Goal: Obtain resource: Download file/media

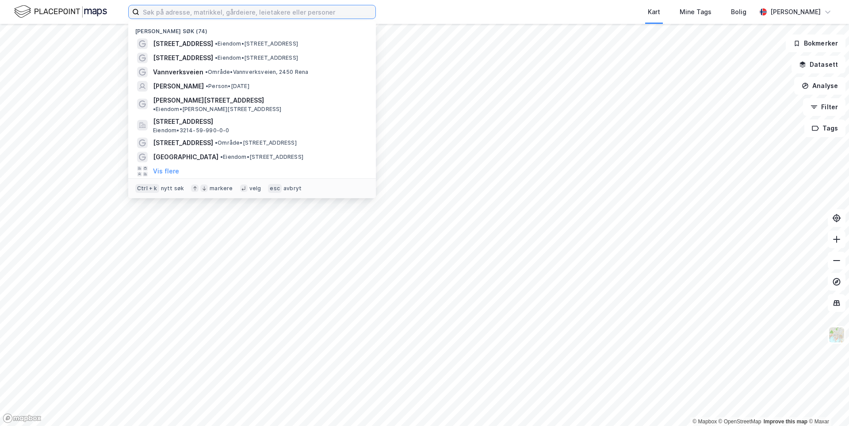
click at [178, 12] on input at bounding box center [257, 11] width 236 height 13
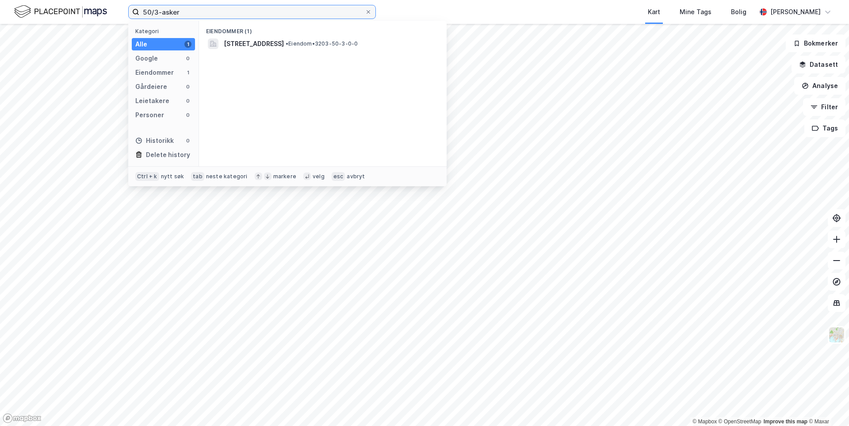
drag, startPoint x: 179, startPoint y: 12, endPoint x: 158, endPoint y: 13, distance: 20.4
click at [158, 13] on input "50/3-asker" at bounding box center [252, 11] width 226 height 13
click at [190, 12] on input "Asker-50/3" at bounding box center [252, 11] width 226 height 13
type input "A"
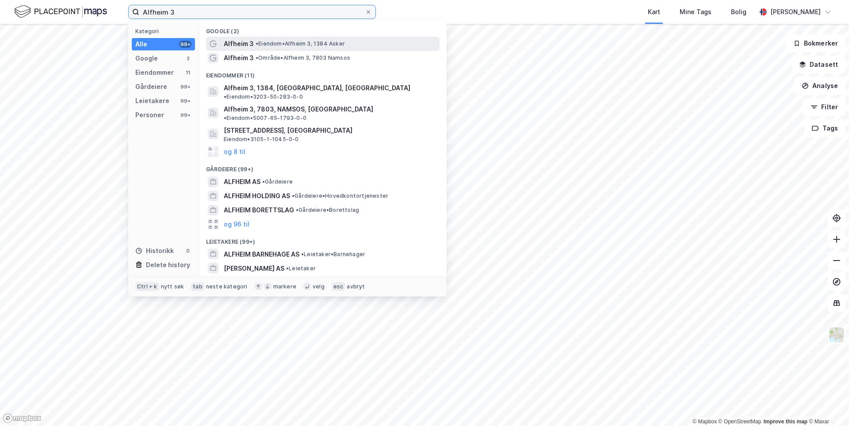
type input "Alfheim 3"
click at [242, 44] on span "Alfheim 3" at bounding box center [239, 43] width 30 height 11
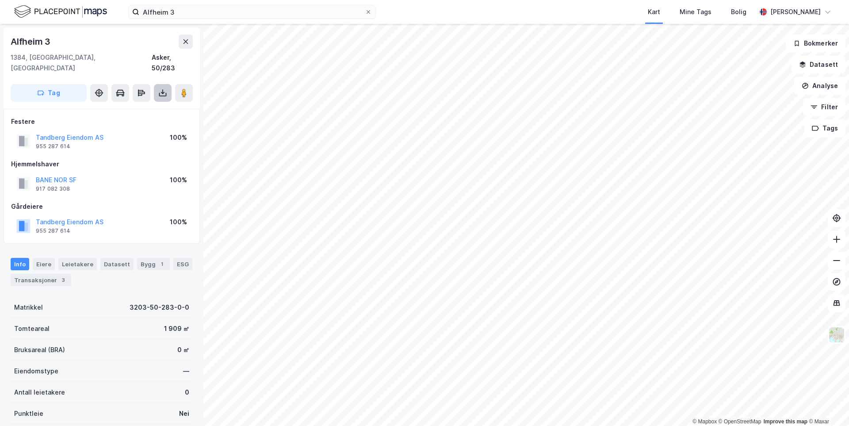
click at [165, 88] on icon at bounding box center [162, 92] width 9 height 9
click at [119, 104] on div "Last ned grunnbok" at bounding box center [124, 111] width 94 height 14
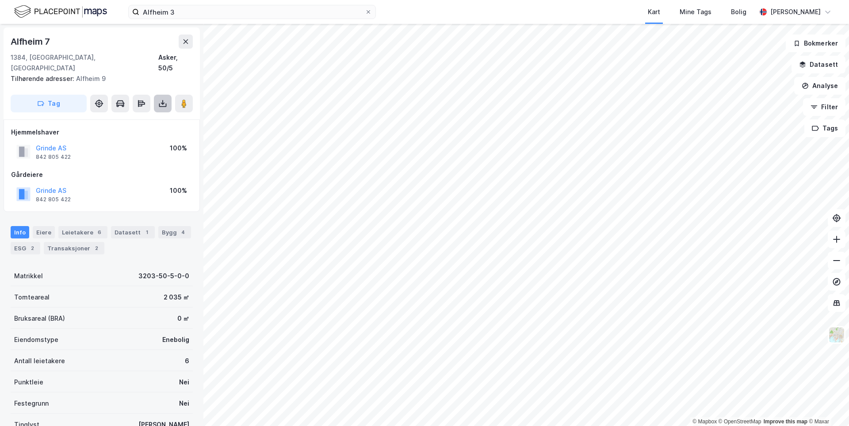
click at [166, 99] on icon at bounding box center [162, 103] width 9 height 9
click at [123, 118] on div "Last ned grunnbok" at bounding box center [118, 121] width 51 height 7
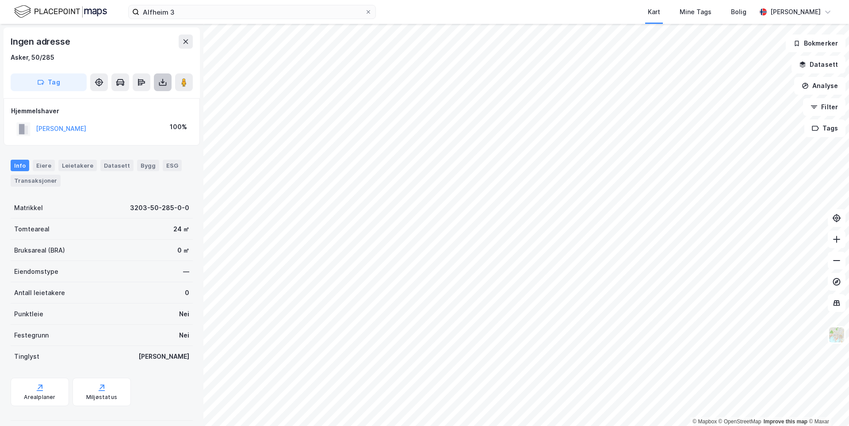
click at [158, 88] on button at bounding box center [163, 82] width 18 height 18
click at [136, 103] on div "Last ned grunnbok" at bounding box center [124, 100] width 94 height 14
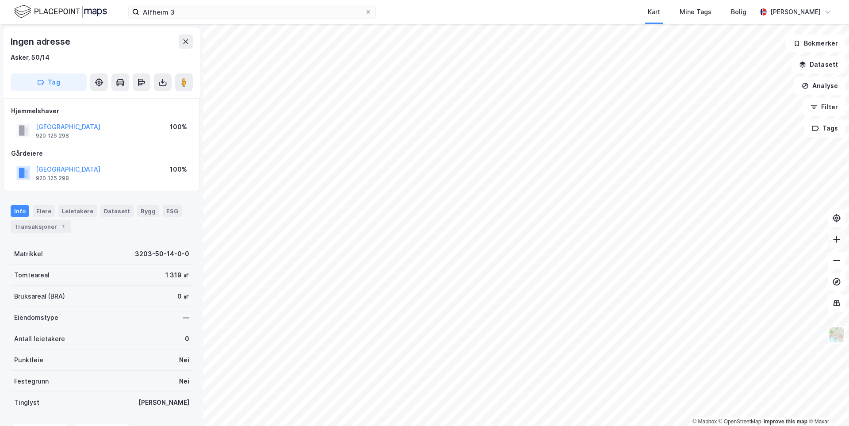
click at [838, 238] on icon at bounding box center [837, 239] width 9 height 9
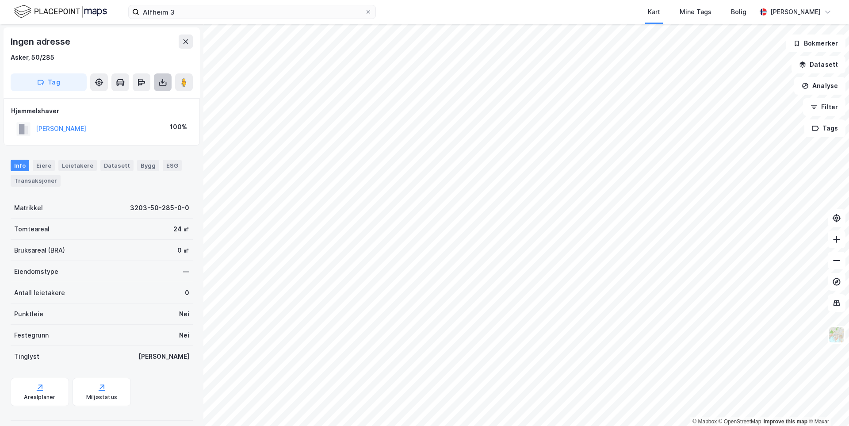
click at [162, 84] on icon at bounding box center [162, 82] width 9 height 9
click at [129, 101] on div "Last ned grunnbok" at bounding box center [118, 99] width 51 height 7
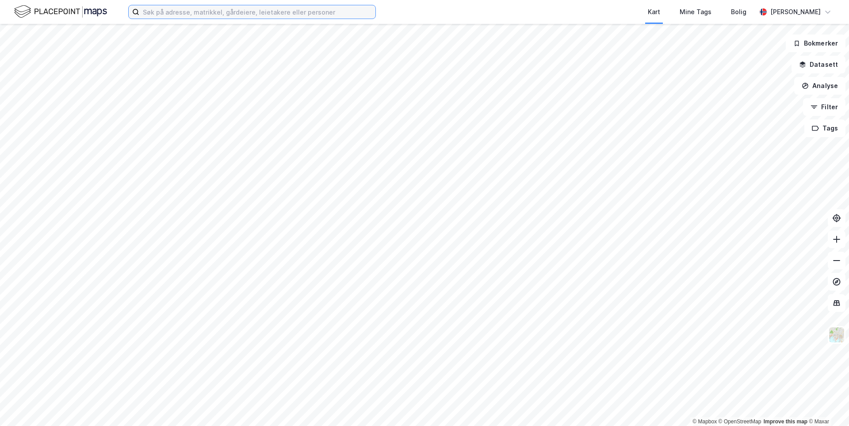
click at [222, 15] on input at bounding box center [257, 11] width 236 height 13
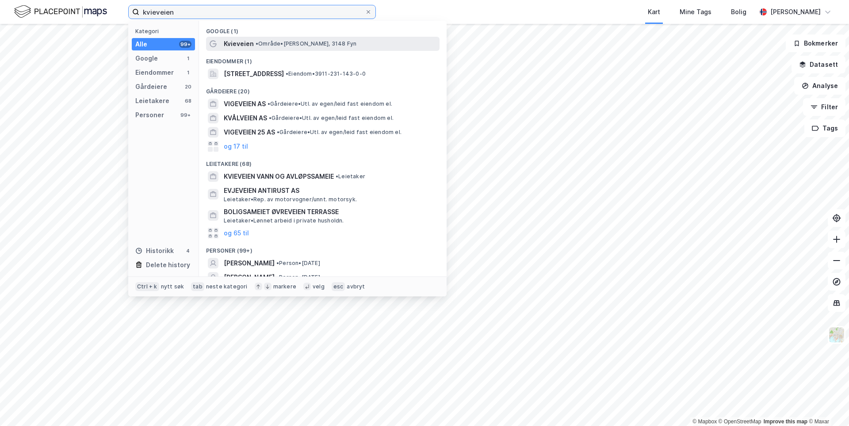
type input "kvieveien"
click at [256, 46] on span "•" at bounding box center [257, 43] width 3 height 7
